Goal: Use online tool/utility: Use online tool/utility

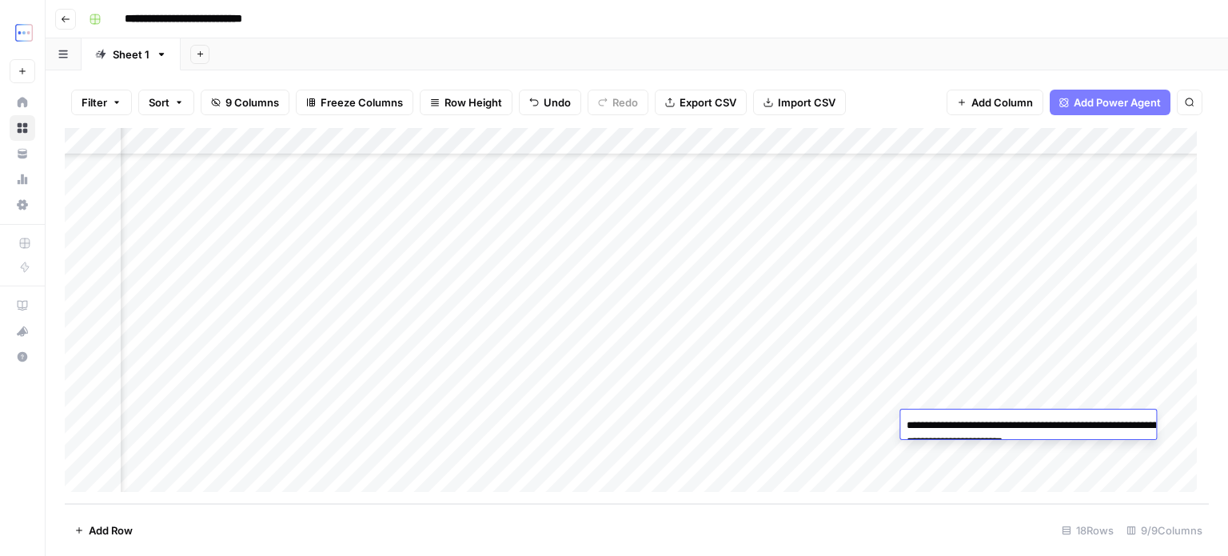
scroll to position [178, 0]
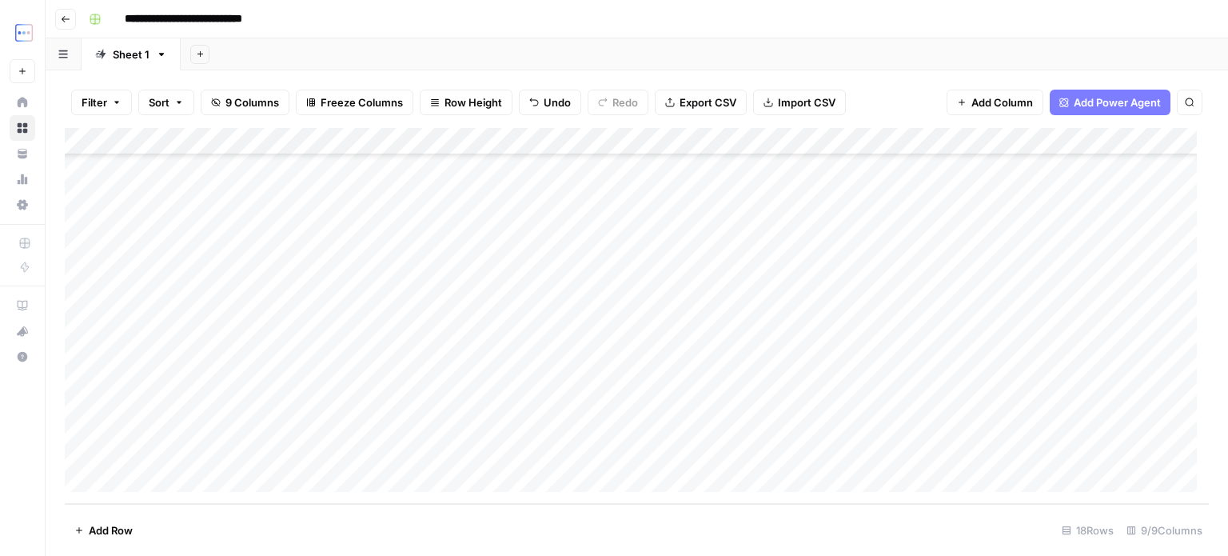
click at [333, 339] on div "Add Column" at bounding box center [637, 316] width 1144 height 376
click at [333, 421] on div "Add Column" at bounding box center [637, 316] width 1144 height 376
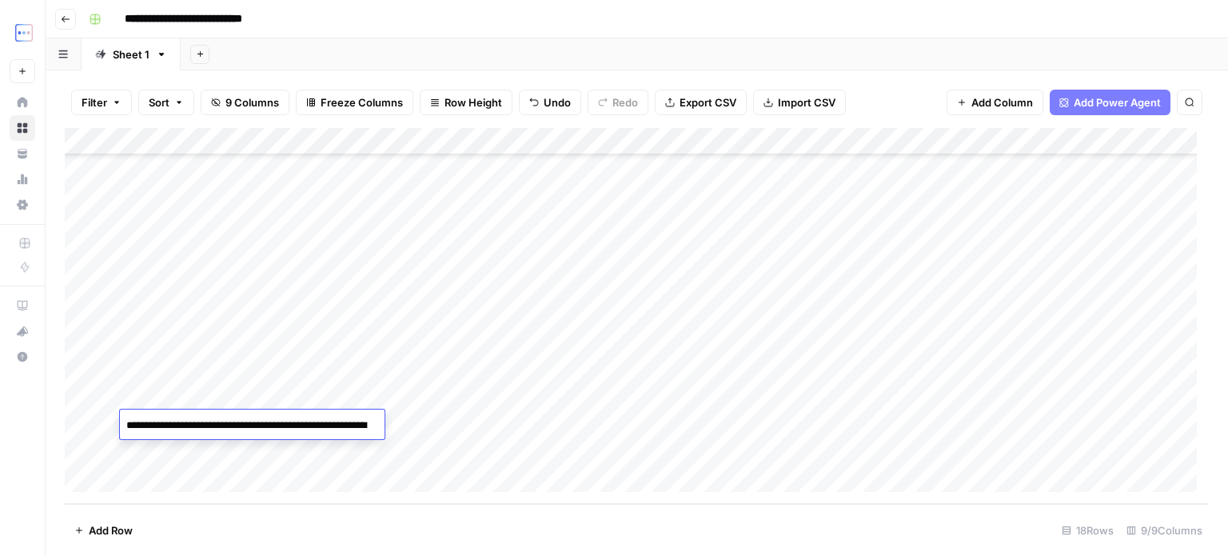
click at [333, 421] on textarea "**********" at bounding box center [252, 425] width 265 height 22
click at [323, 368] on div "Add Column" at bounding box center [637, 316] width 1144 height 376
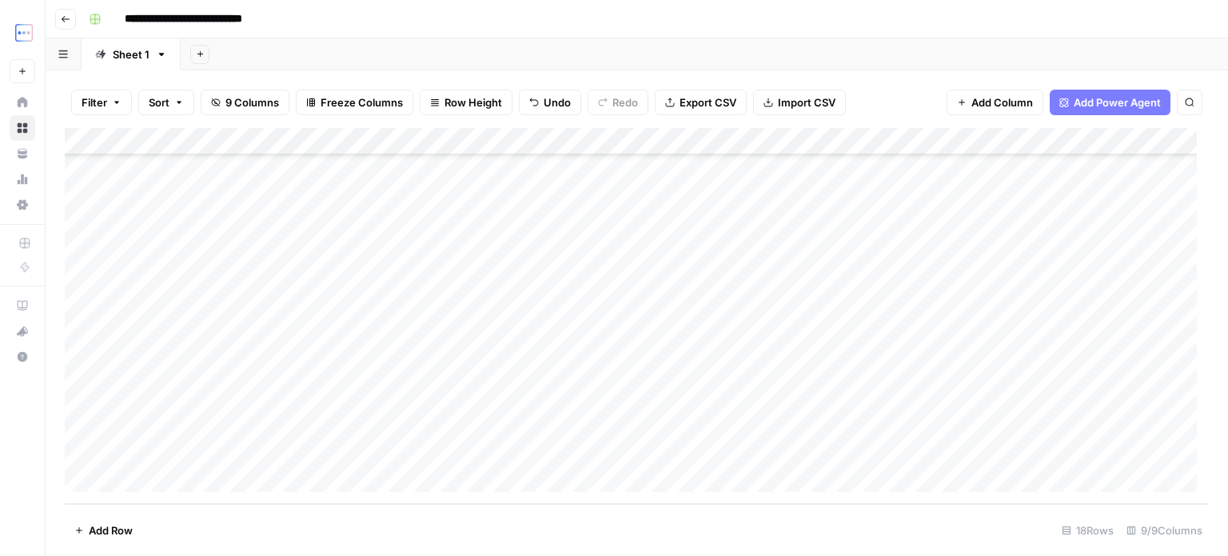
click at [323, 368] on div "Add Column" at bounding box center [637, 316] width 1144 height 376
click at [304, 344] on div "Add Column" at bounding box center [637, 316] width 1144 height 376
click at [321, 373] on div "Add Column" at bounding box center [637, 316] width 1144 height 376
click at [322, 375] on div "Add Column" at bounding box center [637, 316] width 1144 height 376
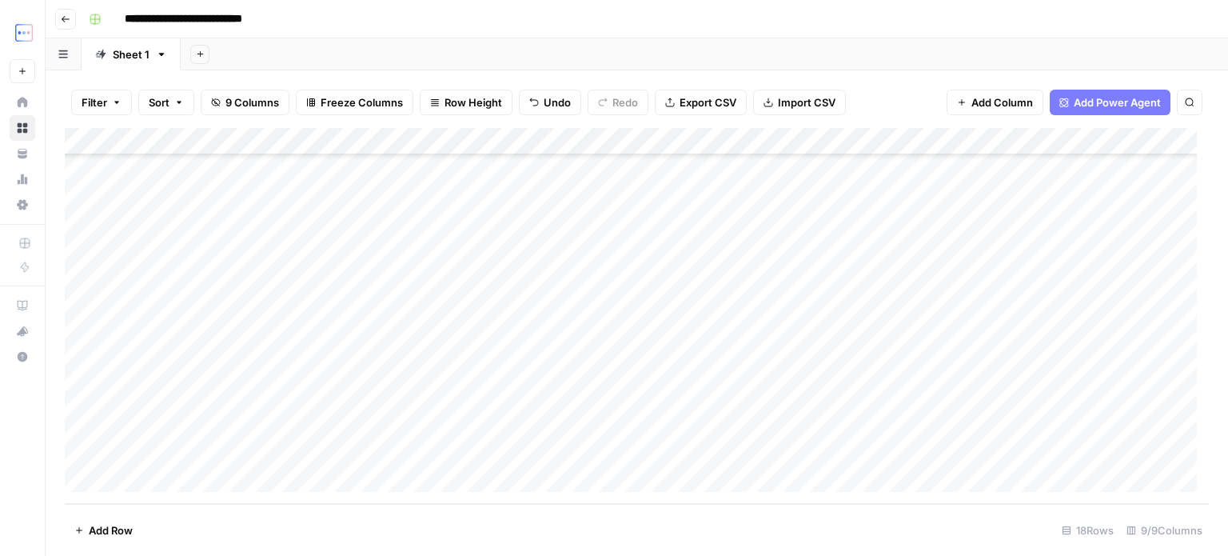
click at [321, 401] on div "Add Column" at bounding box center [637, 316] width 1144 height 376
click at [320, 401] on div "Add Column" at bounding box center [637, 316] width 1144 height 376
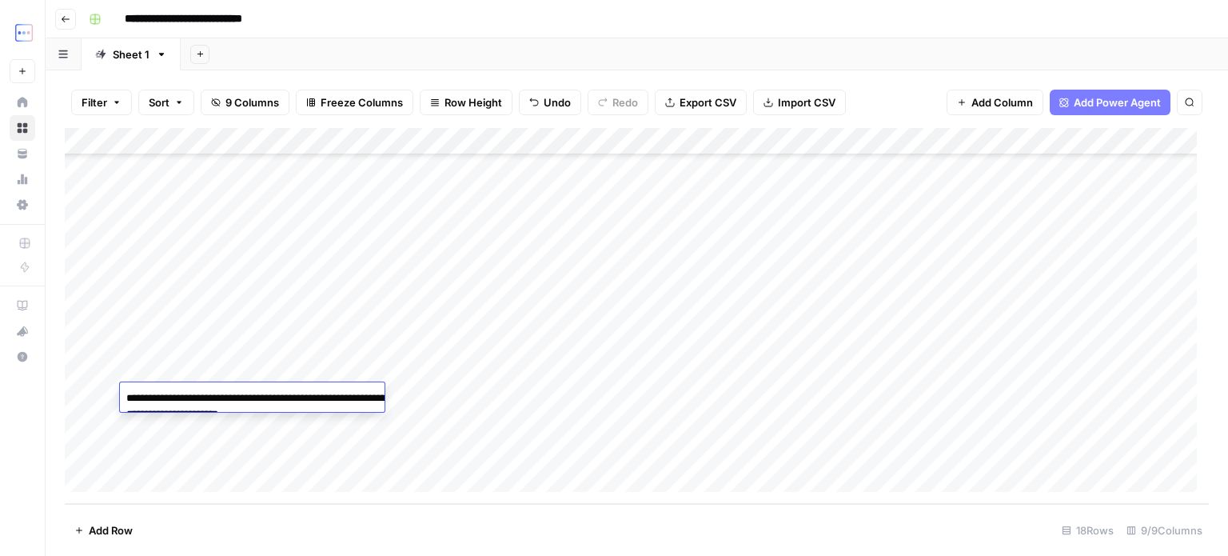
click at [340, 433] on div "Add Column" at bounding box center [637, 316] width 1144 height 376
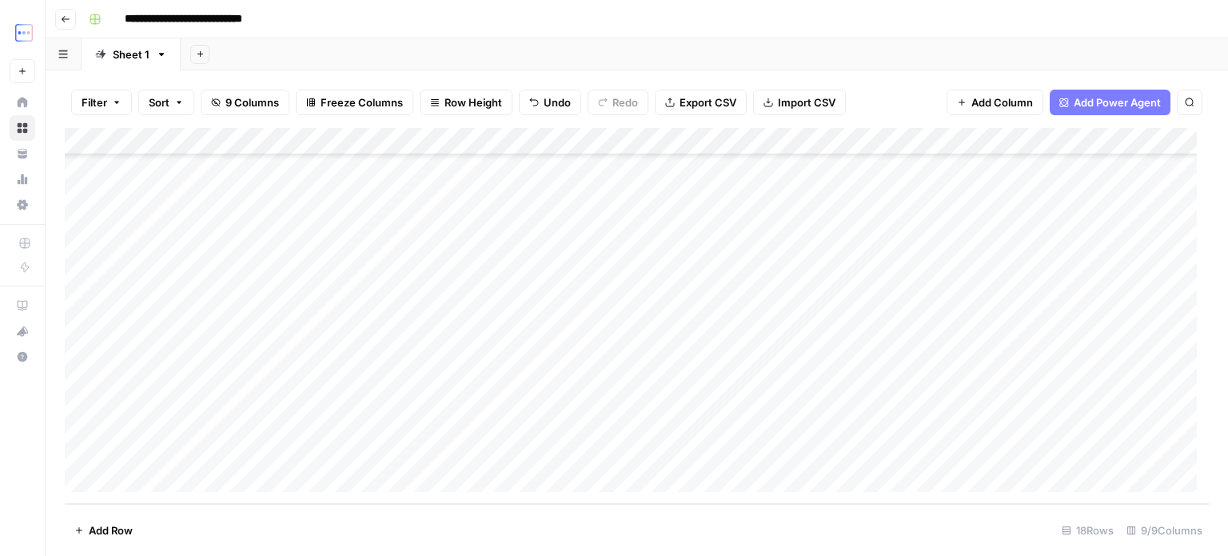
click at [339, 425] on div "Add Column" at bounding box center [637, 316] width 1144 height 376
